Goal: Find specific page/section: Find specific page/section

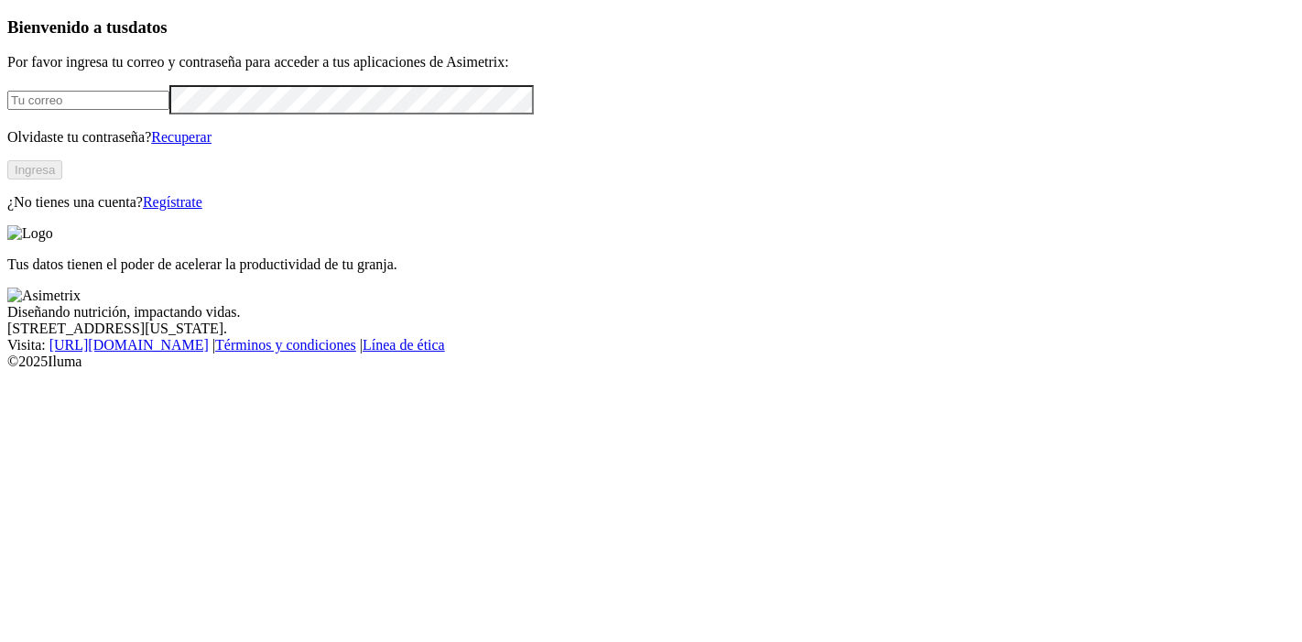
click at [169, 110] on input "email" at bounding box center [88, 100] width 162 height 19
type input "[PERSON_NAME][EMAIL_ADDRESS][PERSON_NAME][DOMAIN_NAME]"
click at [62, 179] on button "Ingresa" at bounding box center [34, 169] width 55 height 19
